Goal: Information Seeking & Learning: Check status

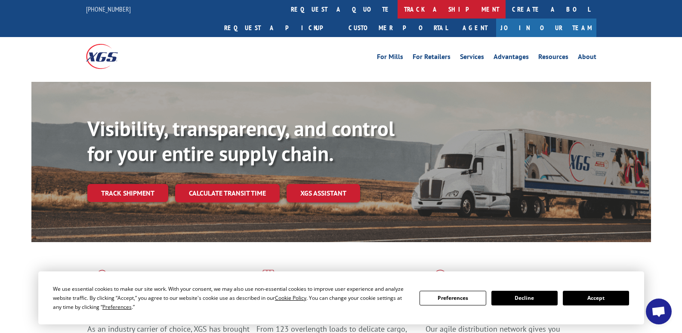
click at [398, 12] on link "track a shipment" at bounding box center [452, 9] width 108 height 19
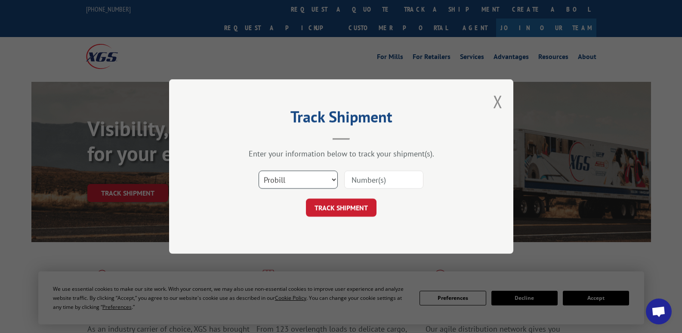
click at [322, 176] on select "Select category... Probill BOL PO" at bounding box center [298, 179] width 79 height 18
select select "bol"
click at [259, 170] on select "Select category... Probill BOL PO" at bounding box center [298, 179] width 79 height 18
click at [388, 176] on input at bounding box center [383, 179] width 79 height 18
paste input "456877"
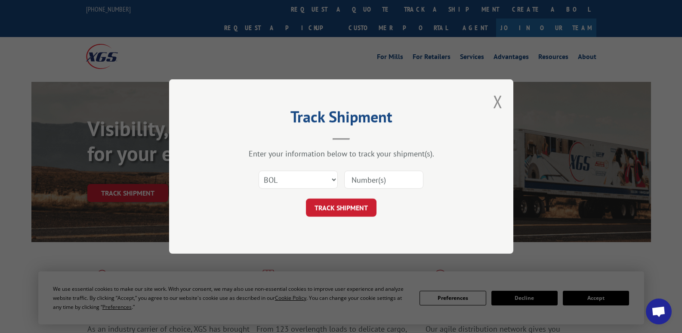
type input "456877"
click button "TRACK SHIPMENT" at bounding box center [341, 207] width 71 height 18
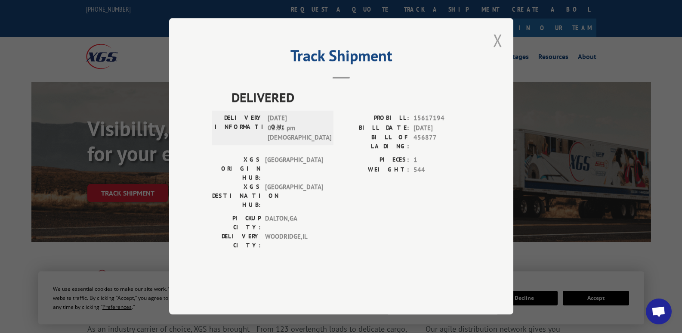
click at [496, 52] on button "Close modal" at bounding box center [497, 40] width 9 height 23
